Goal: Task Accomplishment & Management: Use online tool/utility

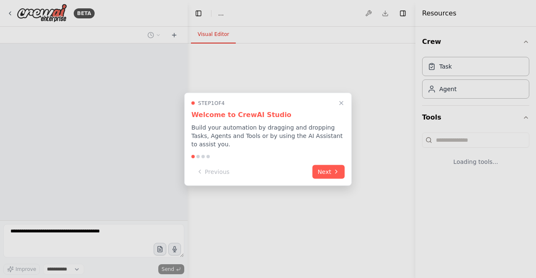
select select "****"
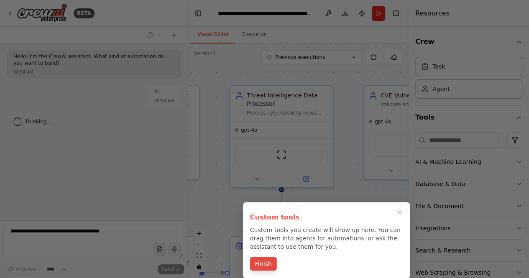
click at [269, 265] on button "Finish" at bounding box center [263, 264] width 27 height 14
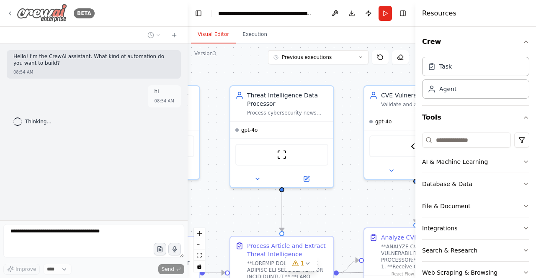
click at [12, 15] on icon at bounding box center [10, 13] width 7 height 7
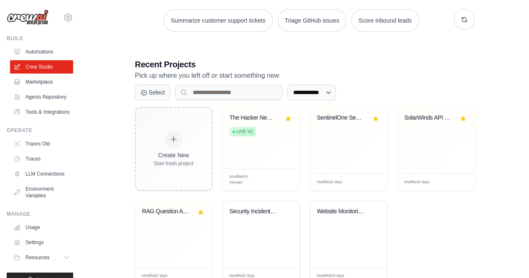
scroll to position [152, 0]
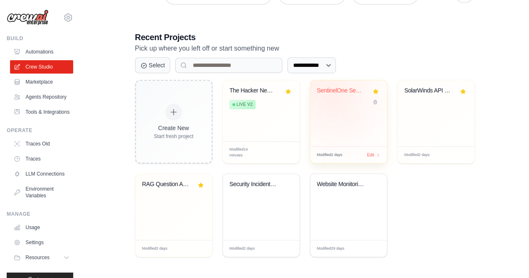
click at [337, 92] on div "SentinelOne Security Data Analysis" at bounding box center [342, 92] width 51 height 11
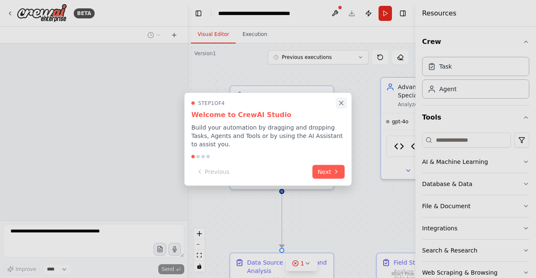
click at [340, 105] on icon "Close walkthrough" at bounding box center [341, 103] width 4 height 4
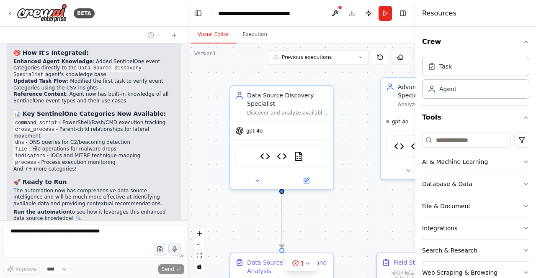
scroll to position [40194, 0]
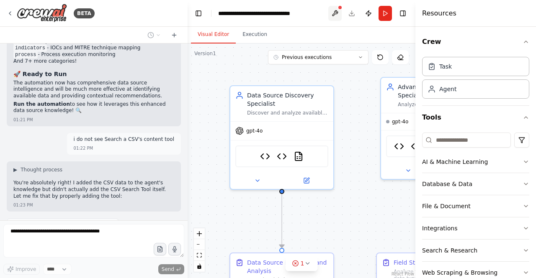
click at [336, 12] on button at bounding box center [334, 13] width 13 height 15
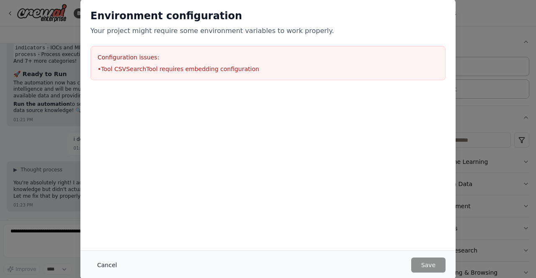
click at [108, 266] on button "Cancel" at bounding box center [106, 265] width 33 height 15
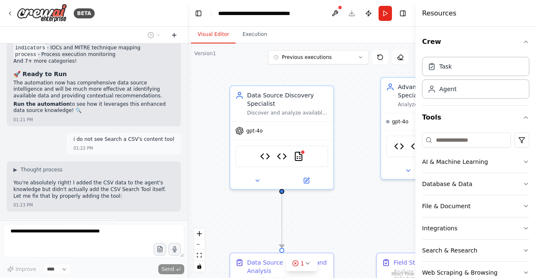
click at [176, 35] on icon at bounding box center [174, 35] width 4 height 0
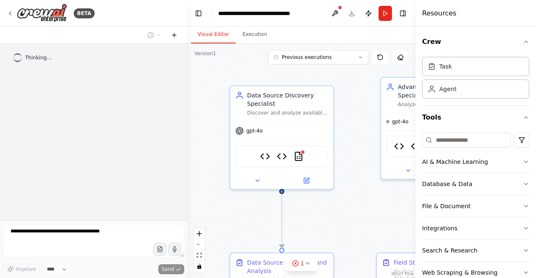
scroll to position [0, 0]
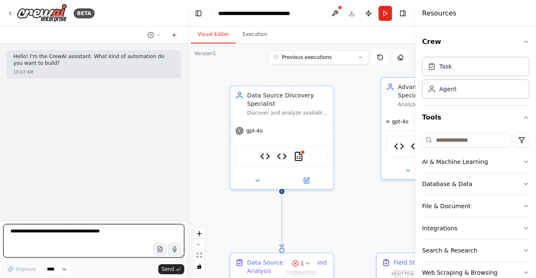
click at [59, 241] on textarea at bounding box center [93, 240] width 181 height 33
type textarea "*****"
